Goal: Complete application form

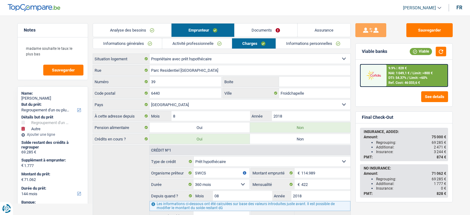
select select "refinancing"
select select "other"
select select "144"
select select "ownerWithMortgage"
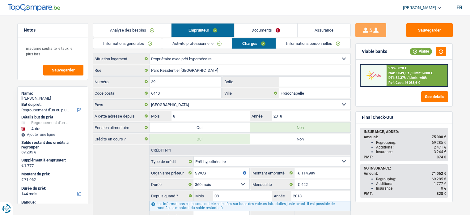
select select "BE"
select select "mortgage"
select select "360"
select select "creditConsolidation"
select select "144"
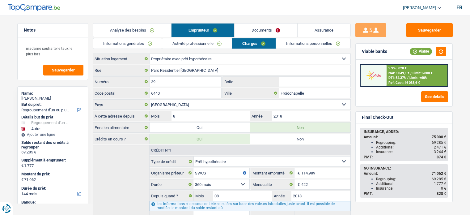
select select "cardOrCredit"
select select "renovationLoan"
select select "60"
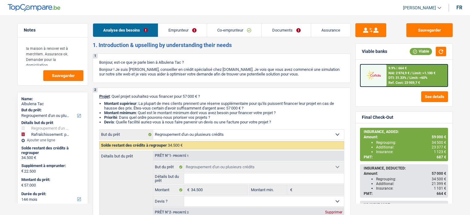
select select "refinancing"
select select "houseOrGarden"
select select "144"
select select "refinancing"
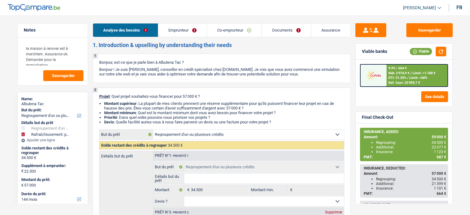
select select "refinancing"
select select "houseOrGarden"
select select "yes"
select select "144"
select select "publicEmployee"
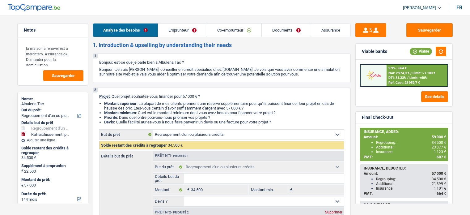
select select "worker"
select select "familyAllowances"
select select "netSalary"
select select "mealVouchers"
select select "netSalary"
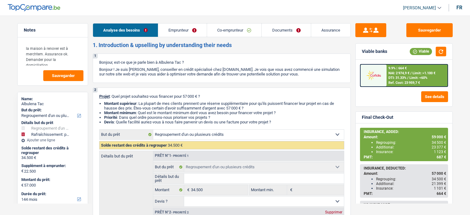
select select "ownerWithMortgage"
select select "mortgage"
select select "360"
select select "renovationLoan"
select select "120"
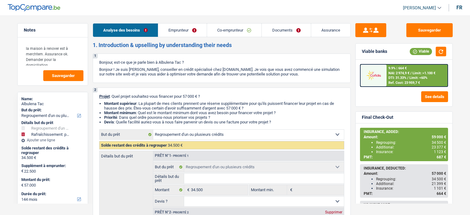
select select "carLoan"
select select "60"
select select "refinancing"
select select "houseOrGarden"
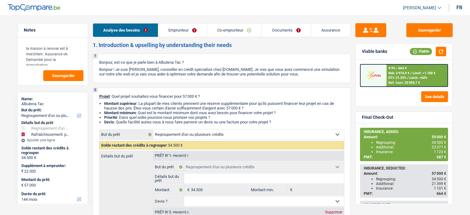
select select "yes"
select select "144"
select select "120"
click at [135, 32] on link "Analyse des besoins" at bounding box center [125, 29] width 65 height 13
